Goal: Task Accomplishment & Management: Manage account settings

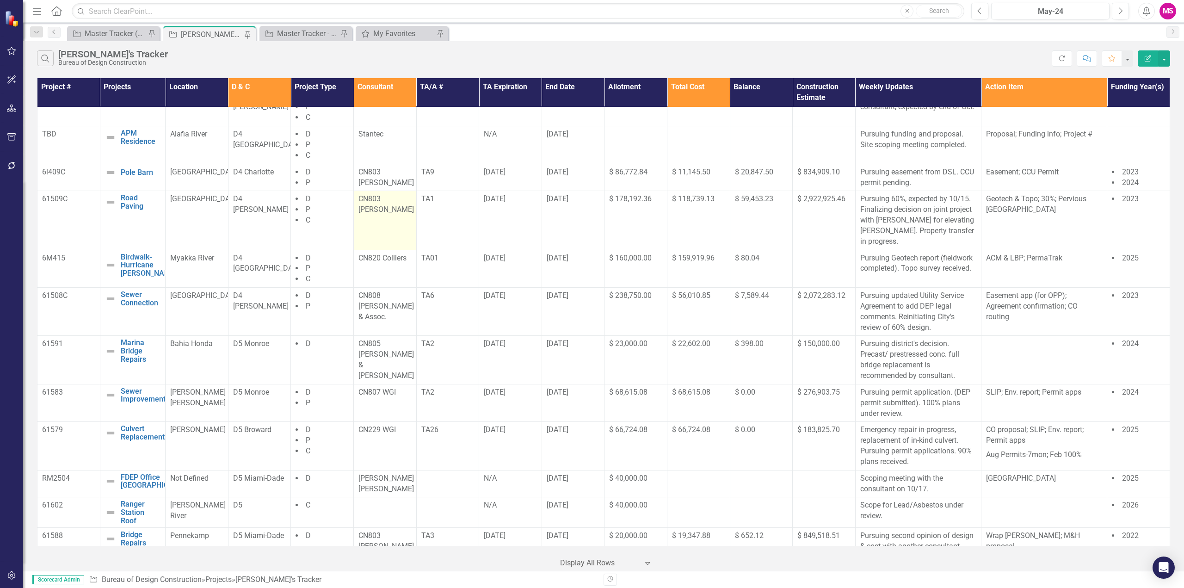
scroll to position [566, 0]
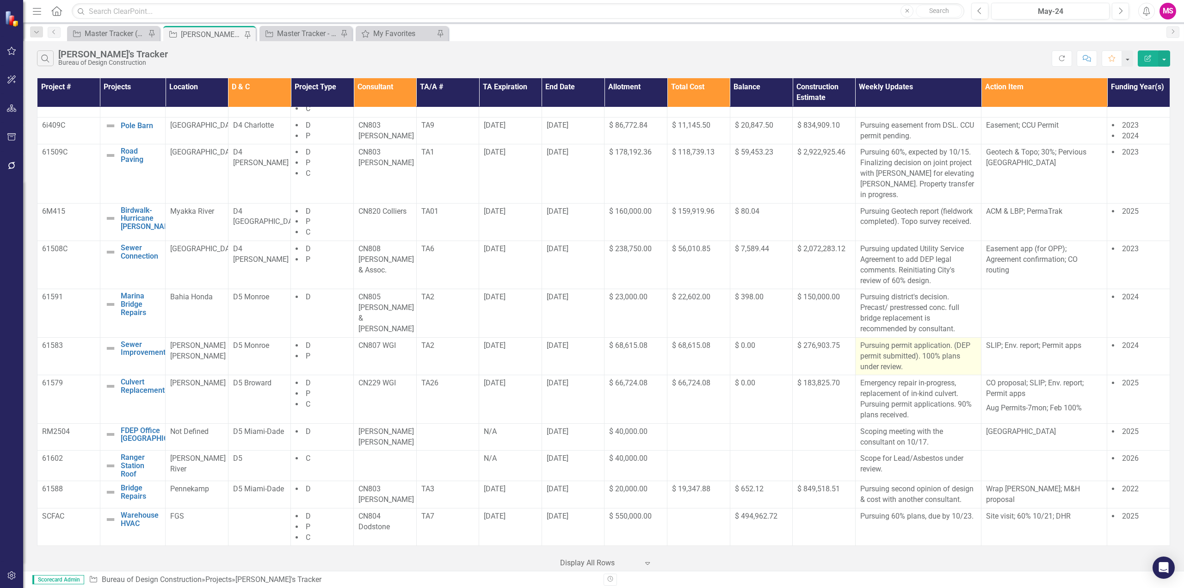
click at [943, 354] on p "Pursuing permit application. (DEP permit submitted). 100% plans under review." at bounding box center [918, 356] width 116 height 32
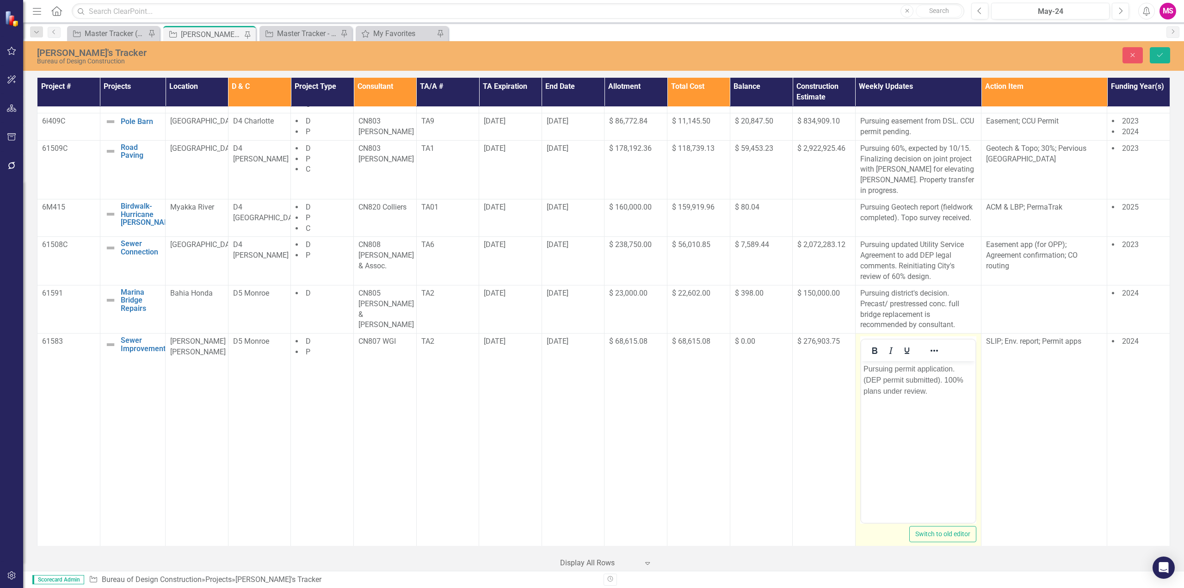
scroll to position [0, 0]
drag, startPoint x: 924, startPoint y: 391, endPoint x: 947, endPoint y: 388, distance: 23.3
click at [925, 391] on p "Pursuing permit application. (DEP permit submitted). 100% plans under review." at bounding box center [918, 379] width 110 height 33
click at [1163, 56] on icon "Save" at bounding box center [1159, 55] width 8 height 6
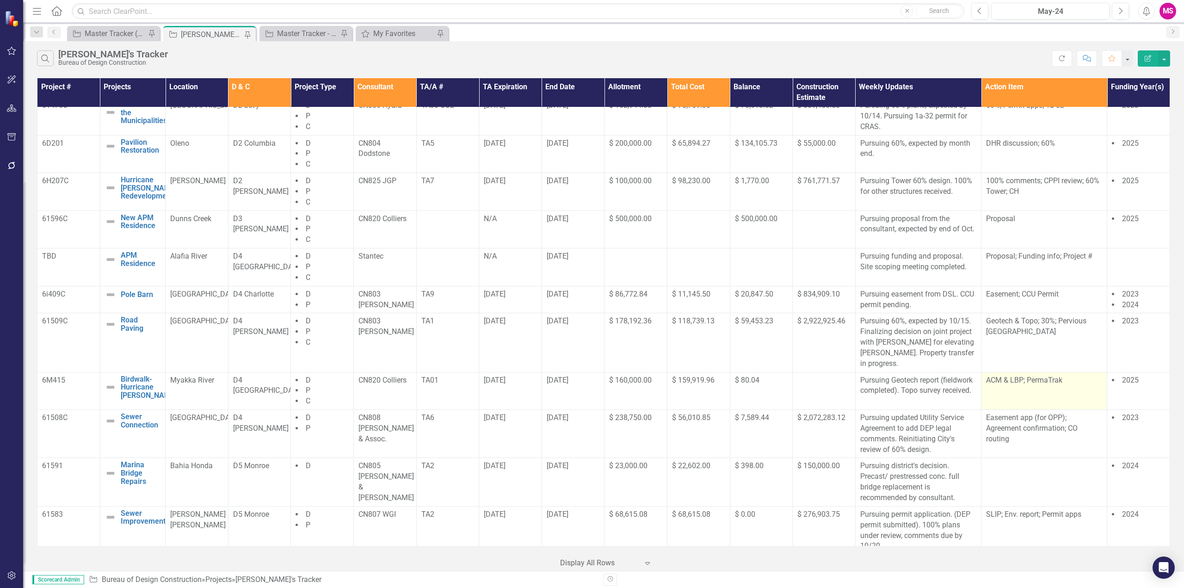
scroll to position [416, 0]
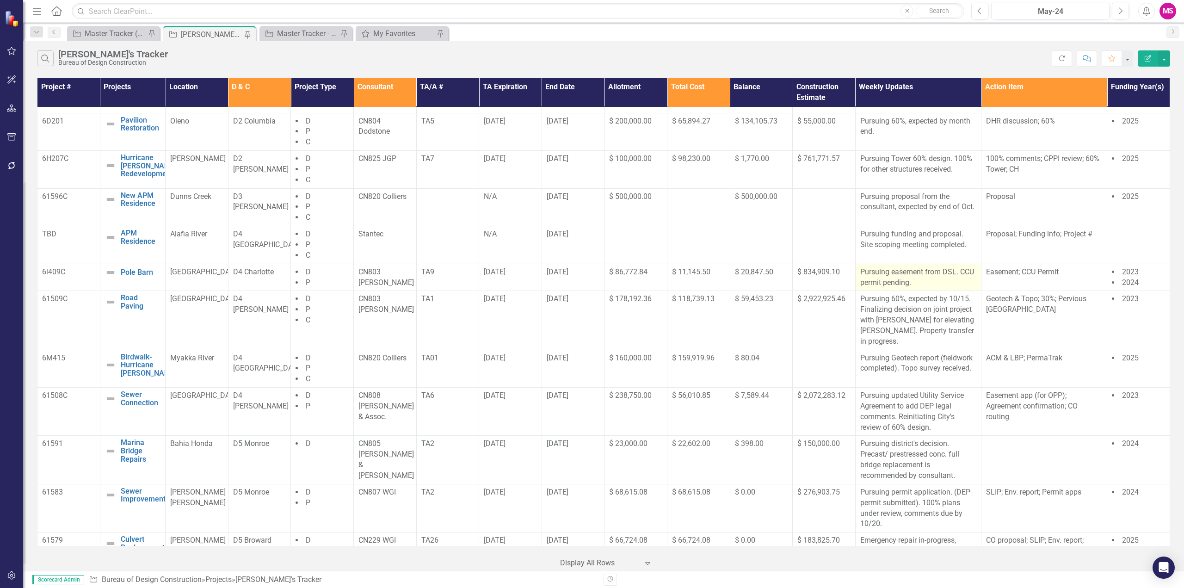
click at [922, 287] on p "Pursuing easement from DSL. CCU permit pending." at bounding box center [918, 277] width 116 height 21
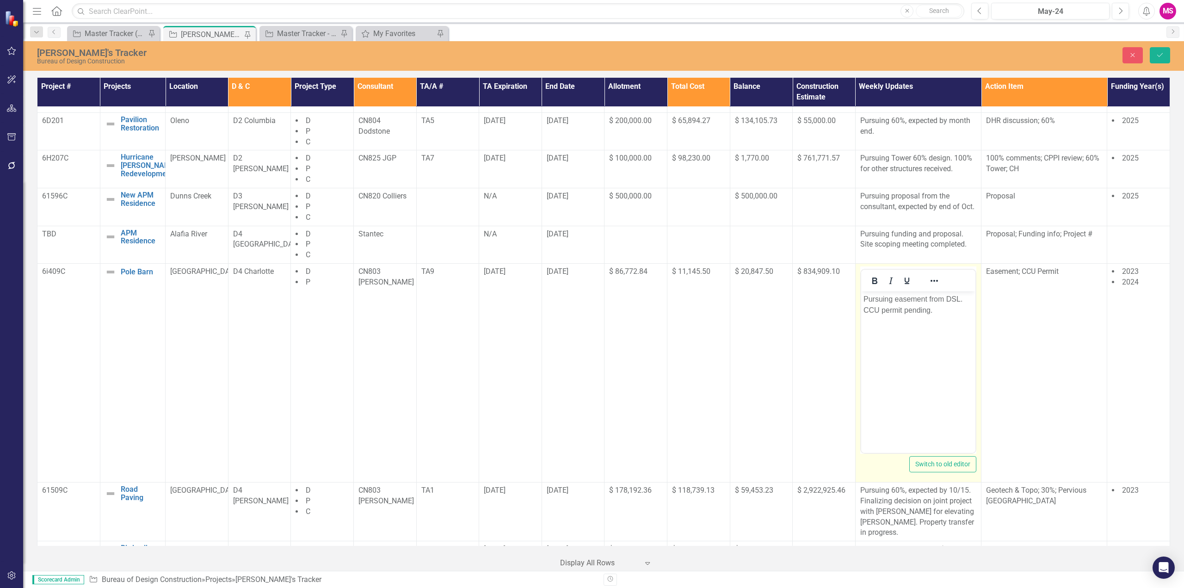
scroll to position [0, 0]
click at [879, 298] on p "Pursuing easement from DSL. CCU permit pending." at bounding box center [918, 305] width 110 height 22
click at [903, 302] on p "Pursuing easement from DSL. CCU permit pending." at bounding box center [918, 305] width 110 height 22
drag, startPoint x: 894, startPoint y: 298, endPoint x: 961, endPoint y: 297, distance: 67.0
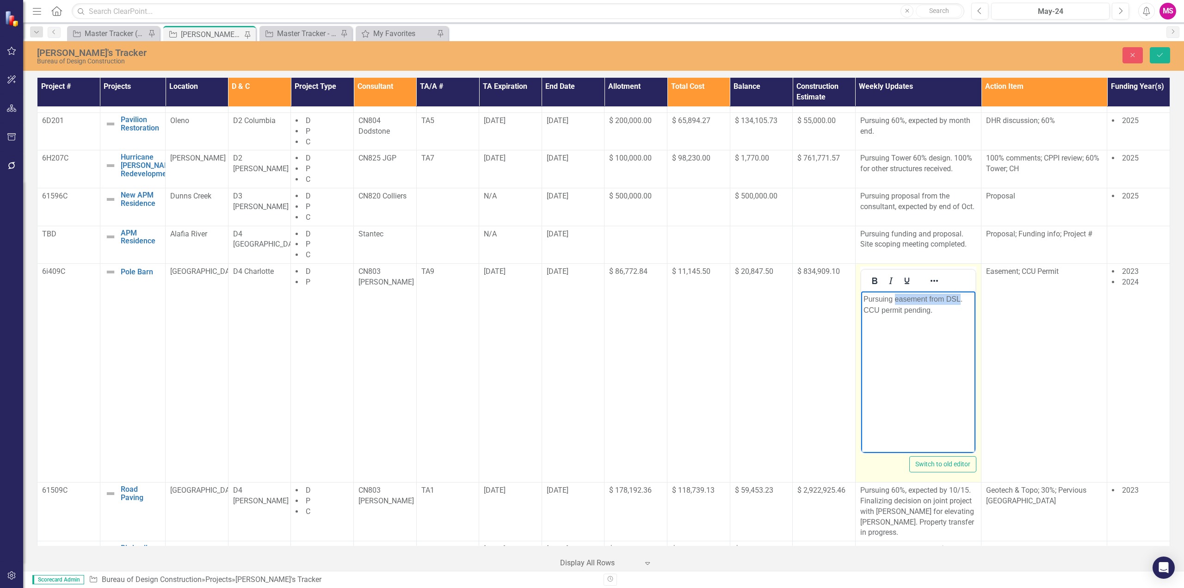
click at [961, 297] on p "Pursuing easement from DSL. CCU permit pending." at bounding box center [918, 305] width 110 height 22
click at [950, 299] on p "Pursuing CCU permit pending." at bounding box center [918, 299] width 110 height 11
click at [938, 296] on p "Pursuing CCU permit. easement from DSL" at bounding box center [918, 305] width 110 height 22
drag, startPoint x: 863, startPoint y: 312, endPoint x: 917, endPoint y: 314, distance: 53.7
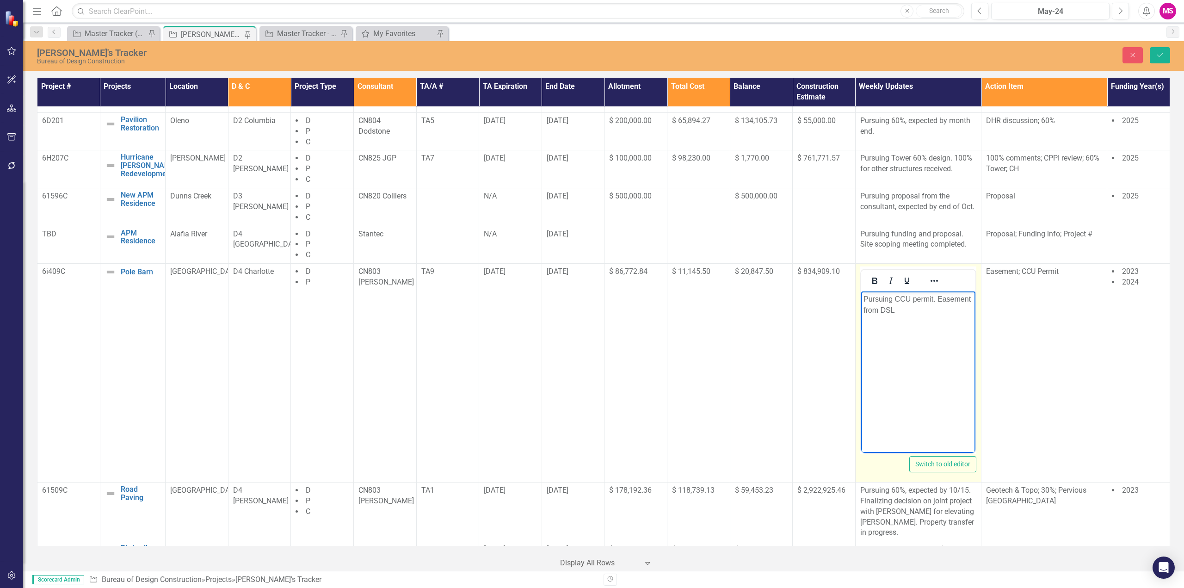
click at [865, 311] on p "Pursuing CCU permit. Easement from DSL" at bounding box center [918, 305] width 110 height 22
drag, startPoint x: 891, startPoint y: 310, endPoint x: 868, endPoint y: 308, distance: 23.6
click at [868, 308] on p "Pursuing CCU permit. Easement executed forwarded from DSL to consultant" at bounding box center [918, 310] width 110 height 33
click at [940, 300] on p "Pursuing CCU permit. Easement e forwarded from DSL to consultant" at bounding box center [918, 310] width 110 height 33
drag, startPoint x: 894, startPoint y: 310, endPoint x: 920, endPoint y: 311, distance: 25.9
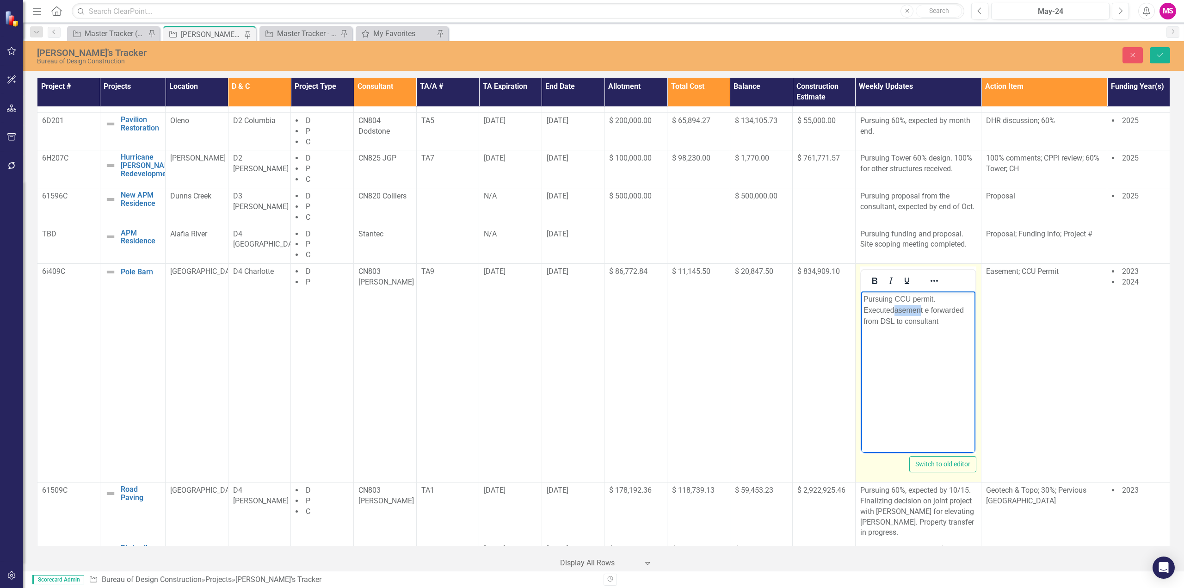
click at [920, 311] on p "Pursuing CCU permit. Executedasement e forwarded from DSL to consultant" at bounding box center [918, 310] width 110 height 33
click at [866, 310] on p "Pursuing CCU permit. Executed e forwarded from DSL to consultant" at bounding box center [918, 310] width 110 height 33
drag, startPoint x: 933, startPoint y: 310, endPoint x: 963, endPoint y: 309, distance: 29.6
click at [963, 309] on p "Pursuing CCU permit. Executed easement forwarded from DSL to consultant" at bounding box center [918, 310] width 110 height 33
click at [945, 331] on body "Pursuing CCU permit. Executed easement forwarded from DSL to consultant" at bounding box center [917, 360] width 114 height 139
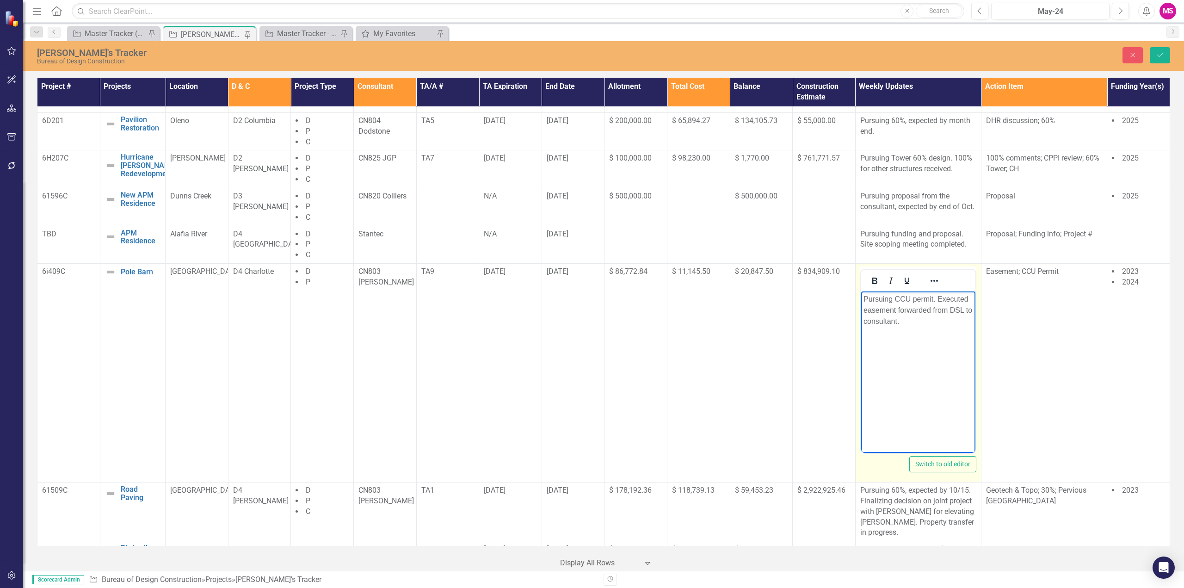
click at [917, 310] on p "Pursuing CCU permit. Executed easement forwarded from DSL to consultant." at bounding box center [918, 310] width 110 height 33
click at [930, 310] on p "Pursuing CCU permit. Executed easement from DSL to consultant." at bounding box center [918, 310] width 110 height 33
click at [895, 299] on p "Pursuing CCU permit. Executed easement from DSL forwarded to consultant." at bounding box center [918, 310] width 110 height 33
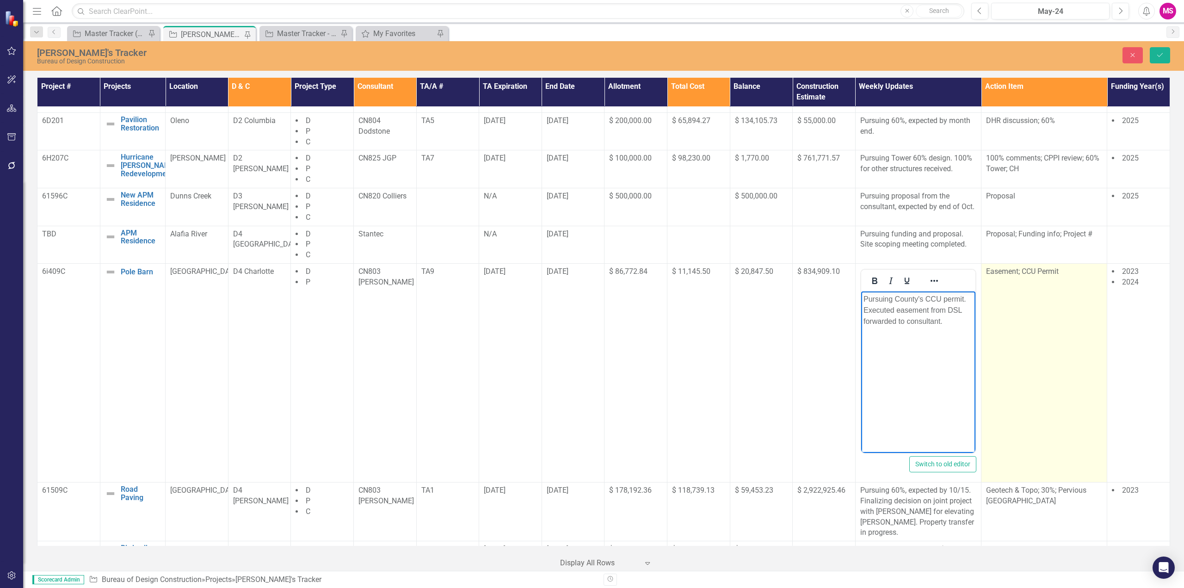
click at [1032, 289] on td "Easement; CCU Permit" at bounding box center [1044, 373] width 126 height 219
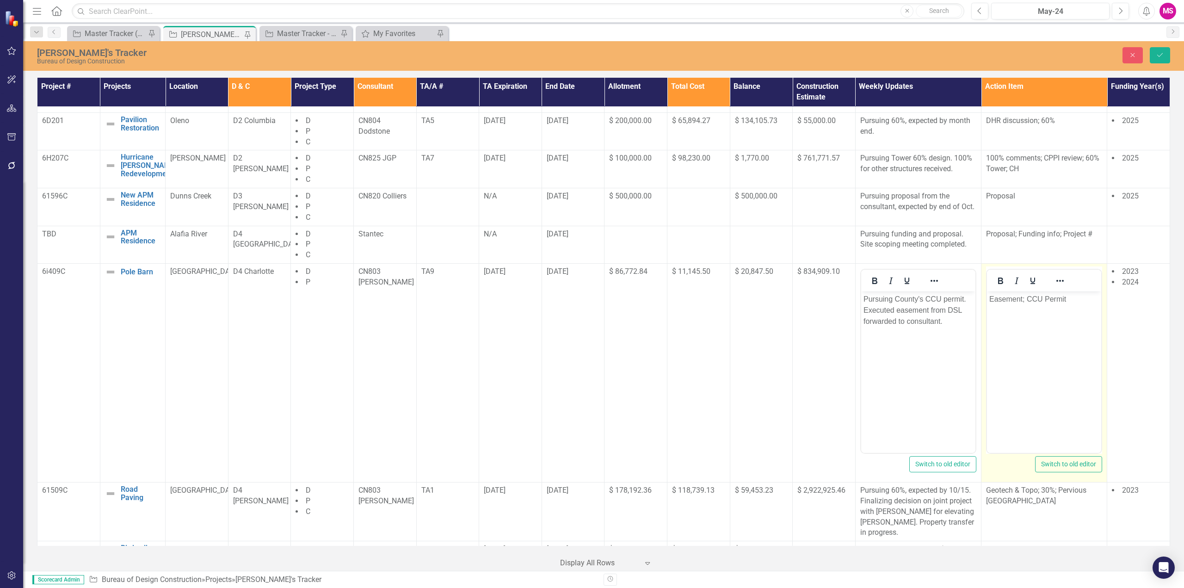
click at [1008, 295] on p "Easement; CCU Permit" at bounding box center [1044, 299] width 110 height 11
click at [1053, 299] on p "CCU Permit" at bounding box center [1044, 299] width 110 height 11
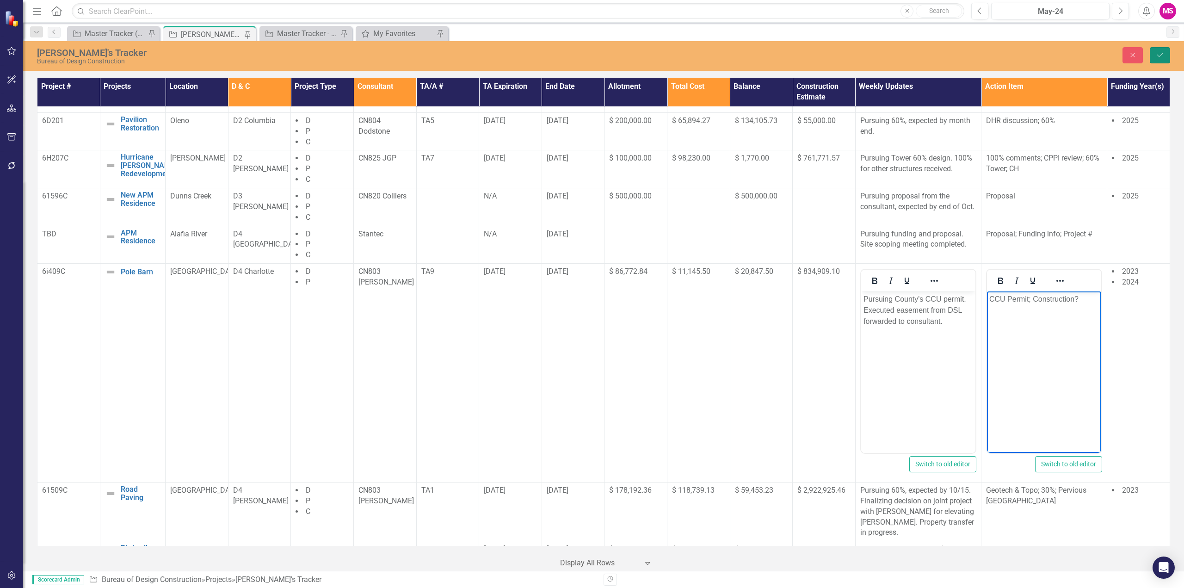
click at [1167, 55] on button "Save" at bounding box center [1159, 55] width 20 height 16
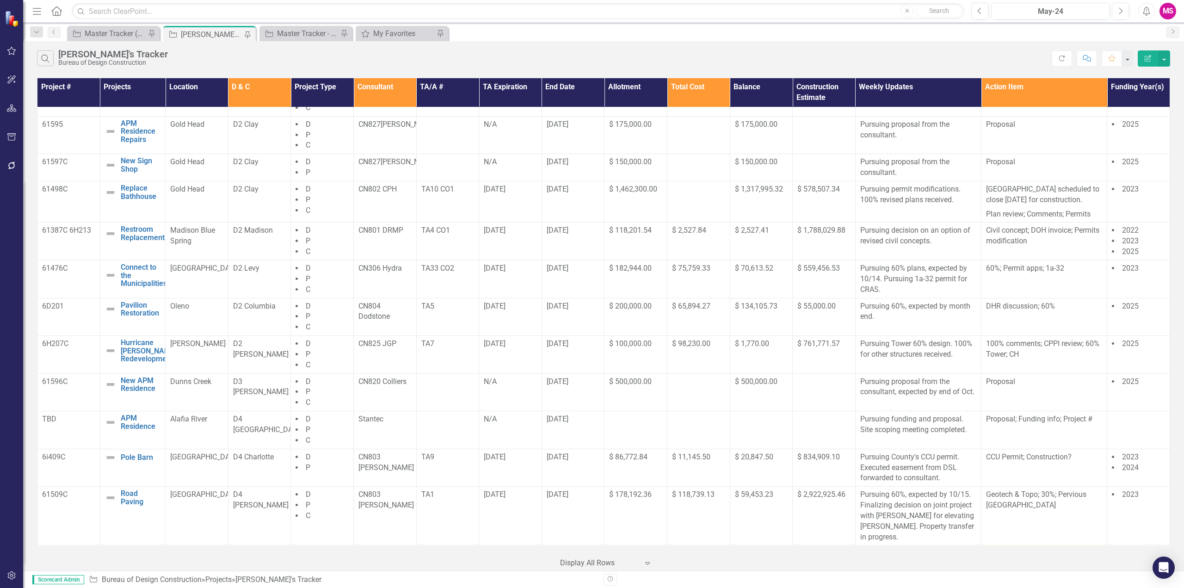
scroll to position [462, 0]
